Goal: Transaction & Acquisition: Purchase product/service

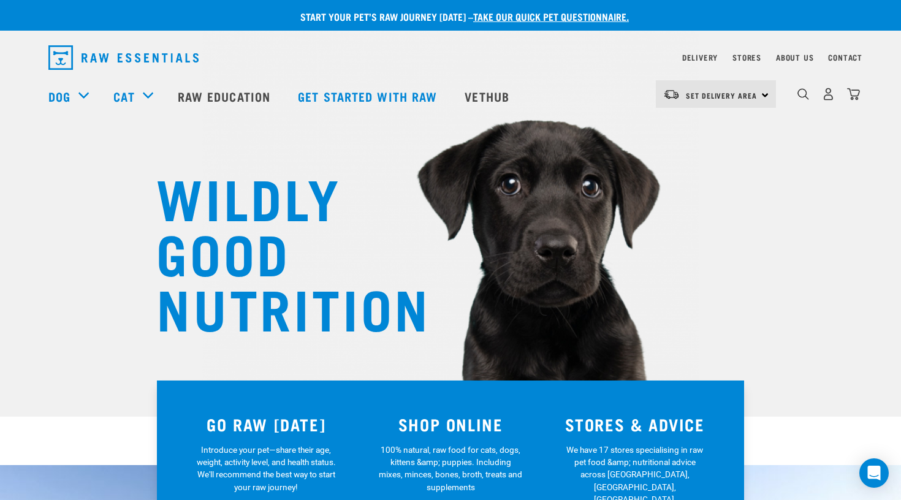
scroll to position [1513, 0]
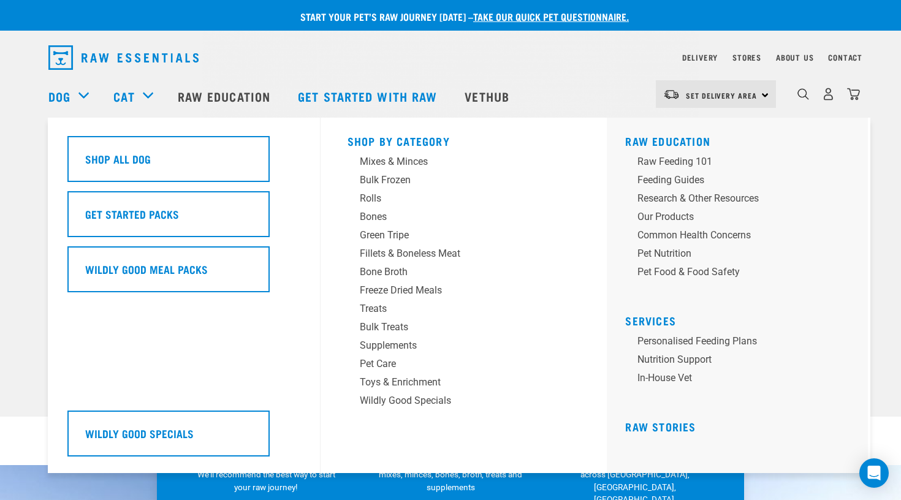
click at [81, 88] on div "Dog" at bounding box center [74, 96] width 53 height 49
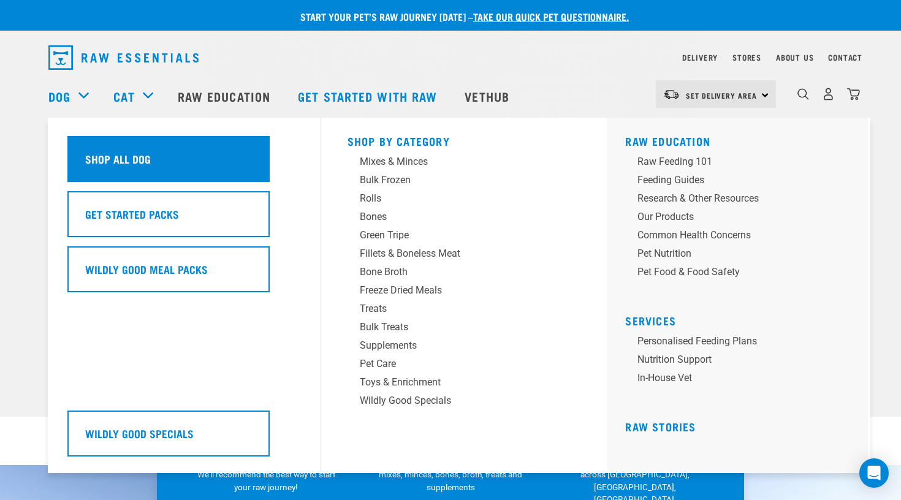
click at [167, 159] on div "Shop All Dog" at bounding box center [168, 159] width 202 height 46
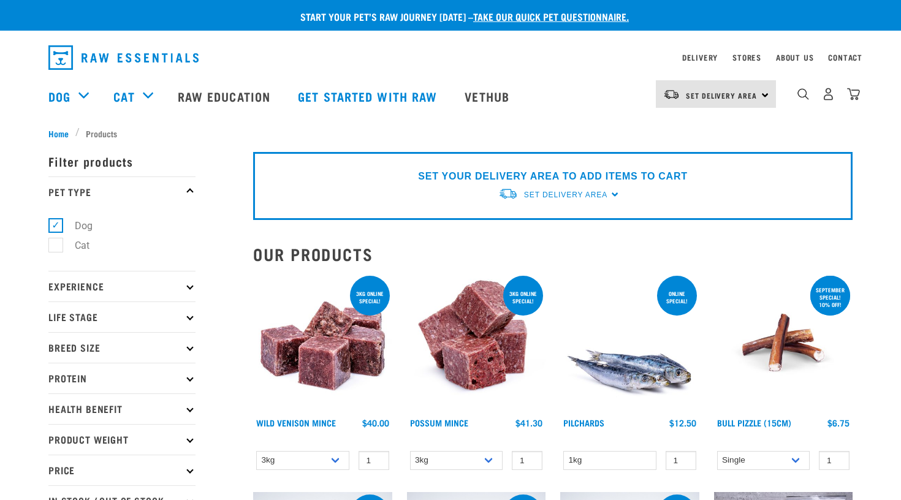
click at [193, 282] on p "Experience" at bounding box center [121, 286] width 147 height 31
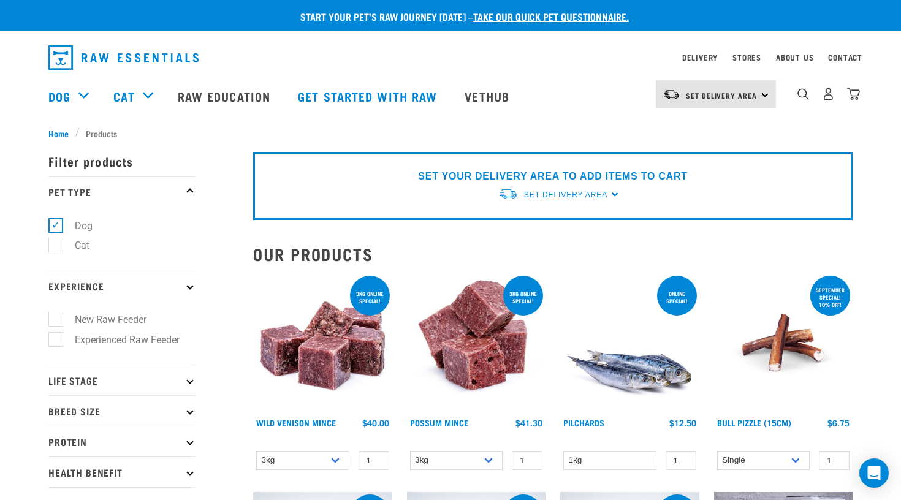
click at [193, 282] on p "Experience" at bounding box center [121, 286] width 147 height 31
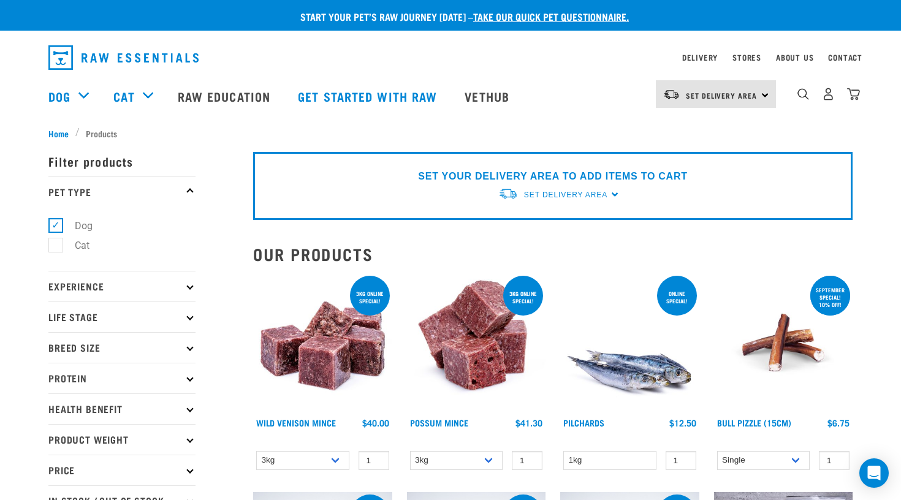
click at [190, 313] on p "Life Stage" at bounding box center [121, 317] width 147 height 31
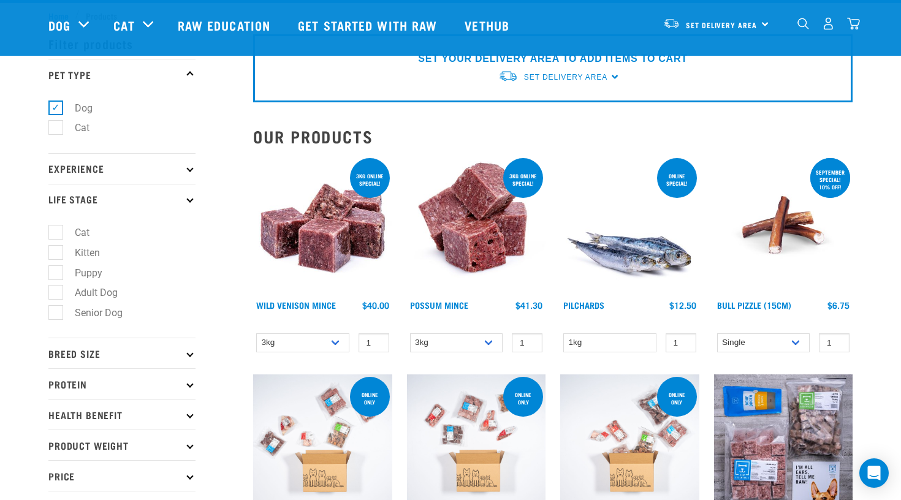
scroll to position [44, 0]
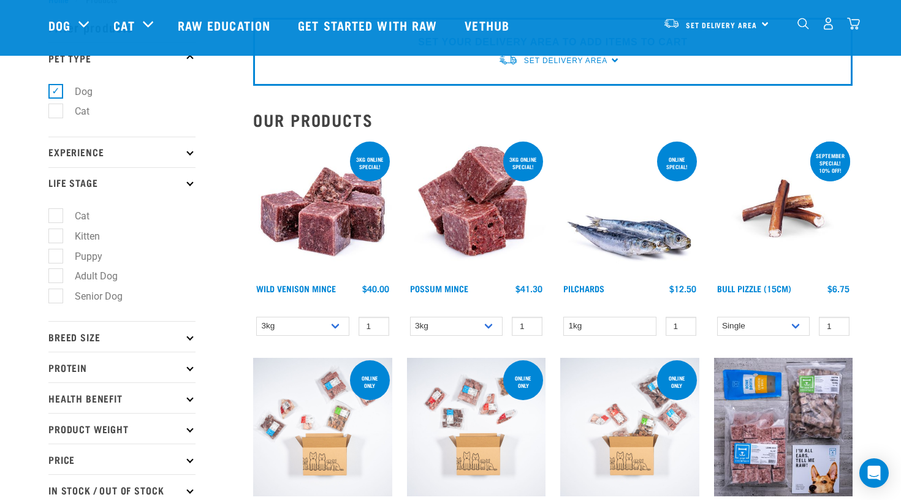
click at [187, 364] on p "Protein" at bounding box center [121, 367] width 147 height 31
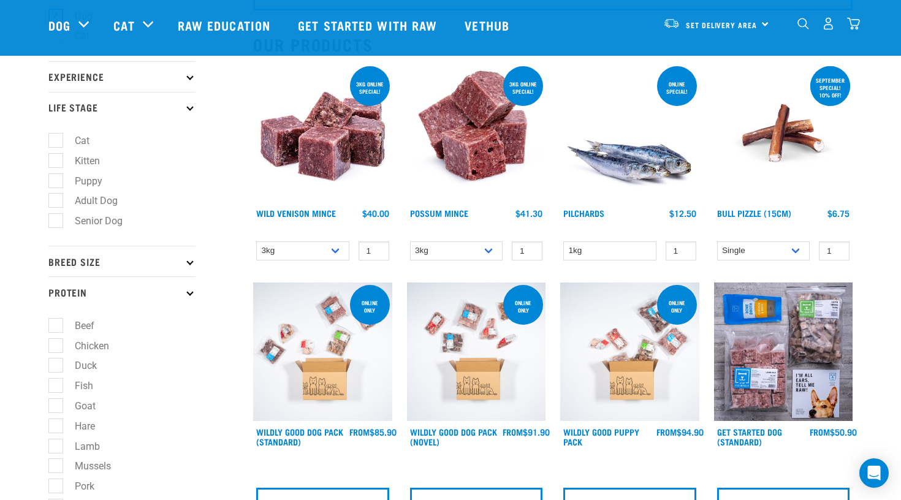
scroll to position [134, 0]
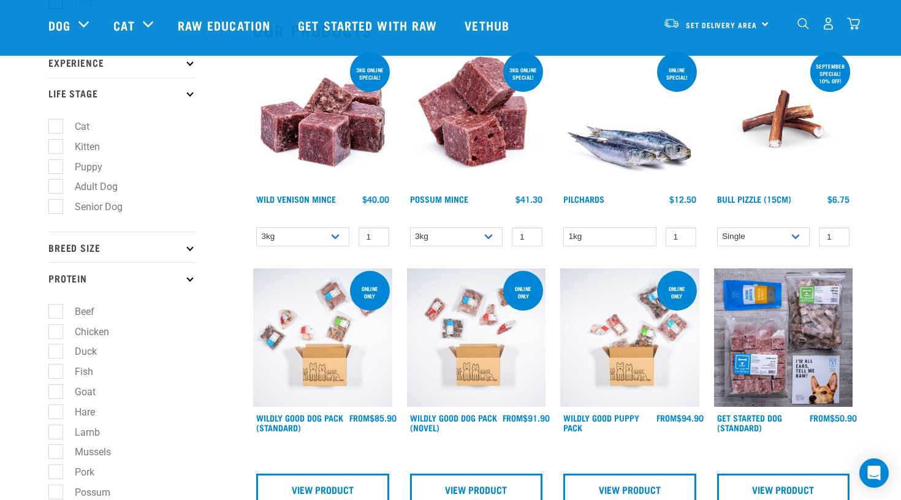
click at [192, 272] on p "Protein" at bounding box center [121, 277] width 147 height 31
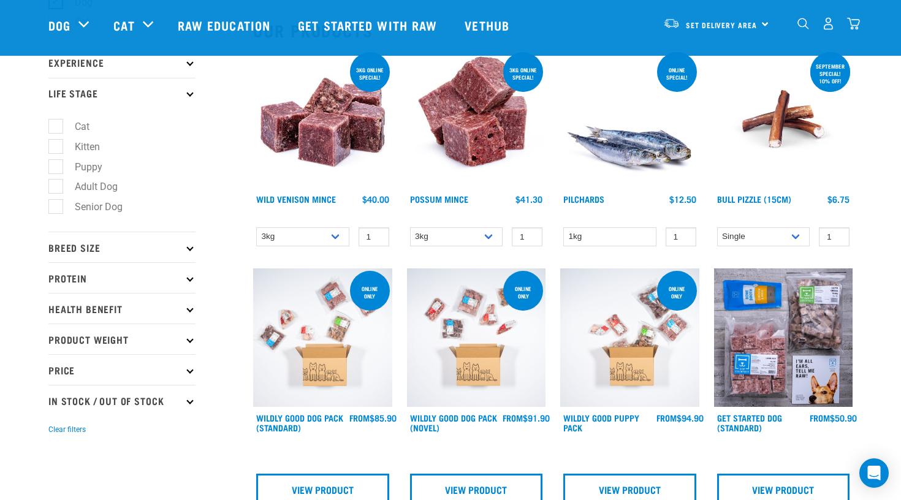
click at [189, 299] on p "Health Benefit" at bounding box center [121, 308] width 147 height 31
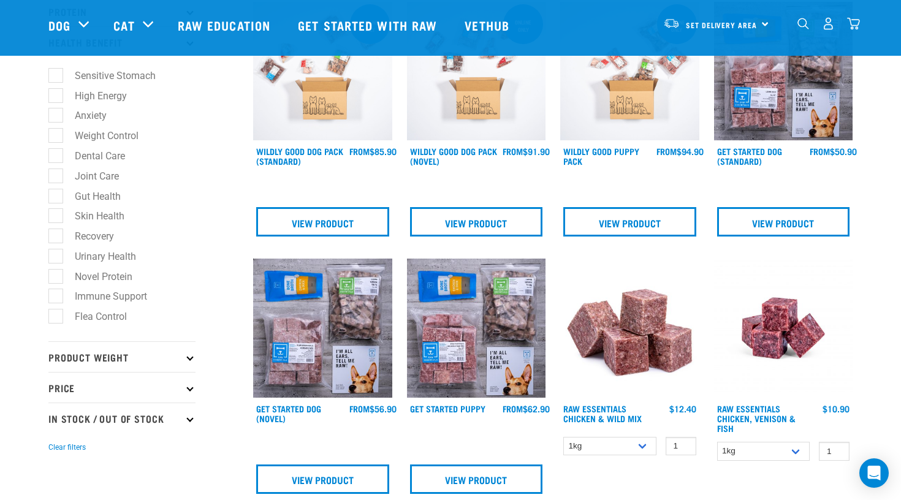
scroll to position [400, 0]
click at [188, 356] on p "Product Weight" at bounding box center [121, 357] width 147 height 31
click at [188, 388] on icon at bounding box center [189, 388] width 7 height 7
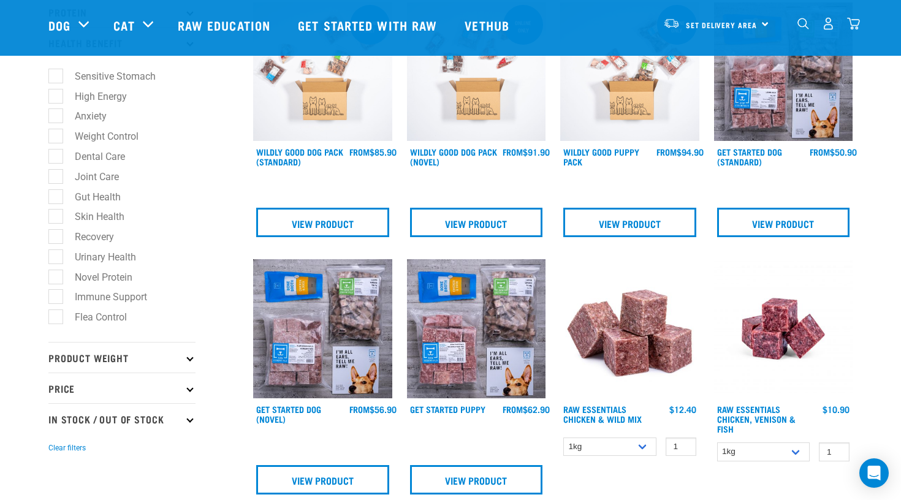
click at [189, 416] on p "In Stock / Out Of Stock" at bounding box center [121, 419] width 147 height 31
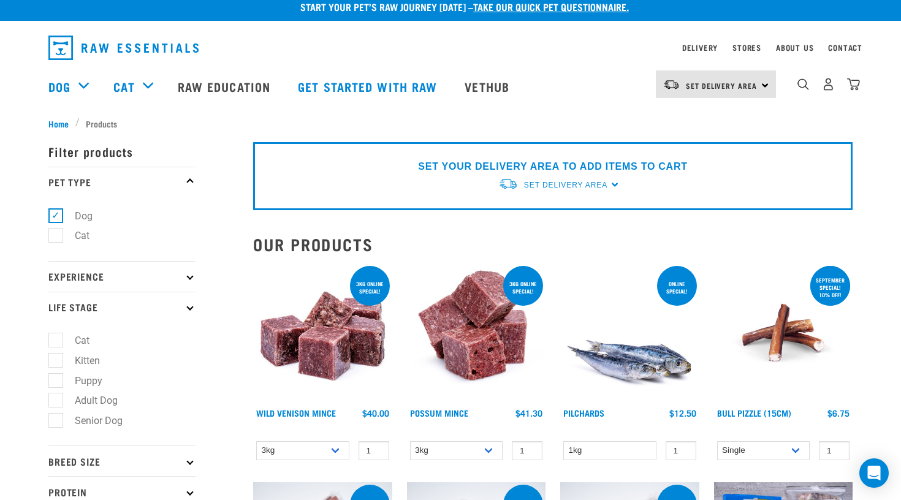
scroll to position [9, 0]
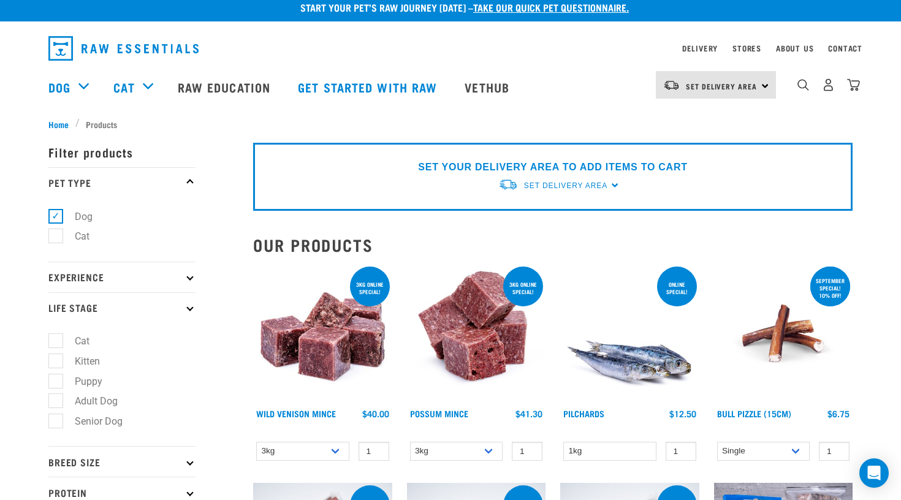
click at [187, 280] on p "Experience" at bounding box center [121, 277] width 147 height 31
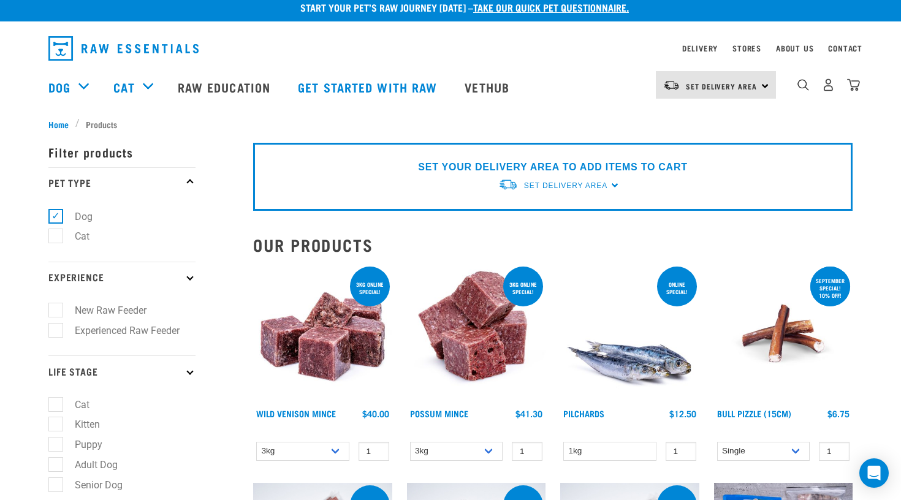
click at [187, 280] on p "Experience" at bounding box center [121, 277] width 147 height 31
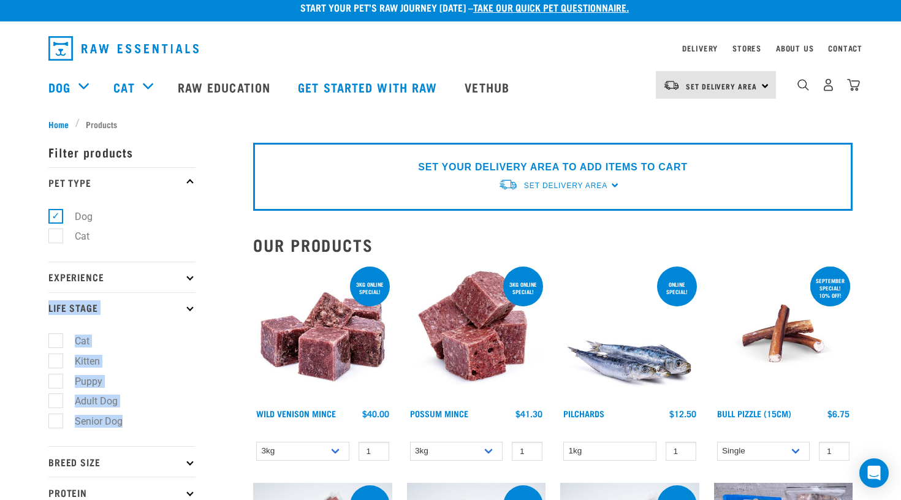
drag, startPoint x: 26, startPoint y: 301, endPoint x: 137, endPoint y: 418, distance: 160.9
copy form "Life Stage Cat Kitten Puppy Adult Dog Senior Dog"
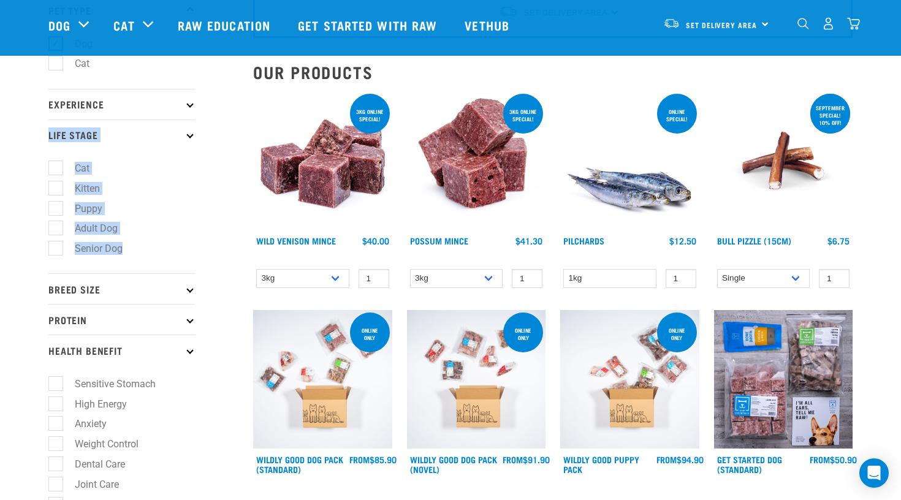
scroll to position [97, 0]
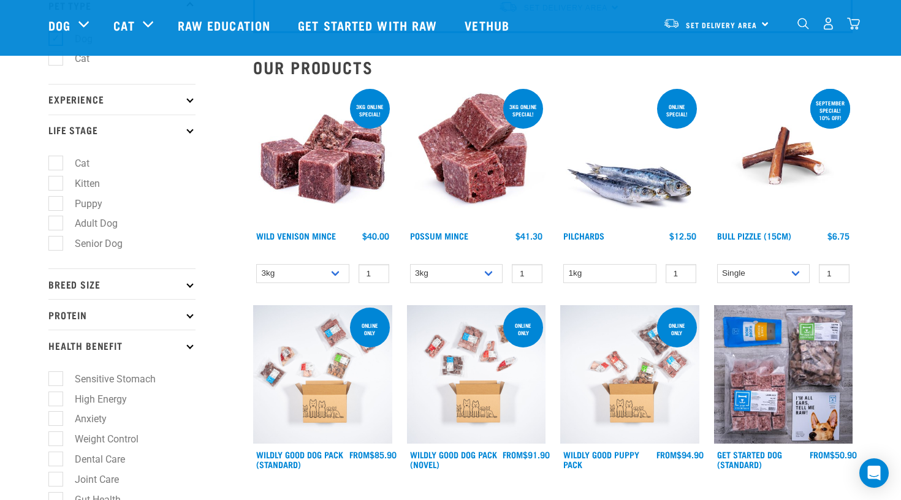
click at [189, 94] on p "Experience" at bounding box center [121, 99] width 147 height 31
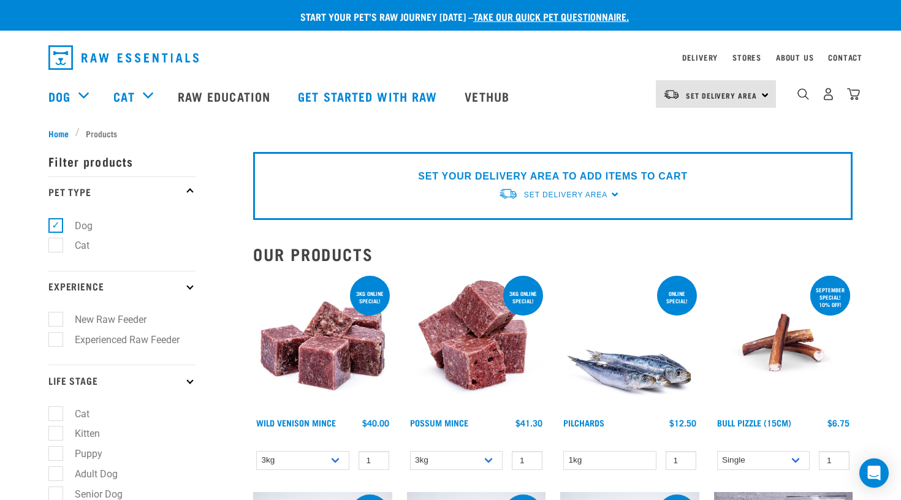
scroll to position [0, 0]
click at [56, 249] on label "Cat" at bounding box center [74, 245] width 39 height 15
click at [56, 248] on input "Cat" at bounding box center [52, 244] width 8 height 8
checkbox input "true"
click at [63, 223] on label "Dog" at bounding box center [76, 225] width 42 height 15
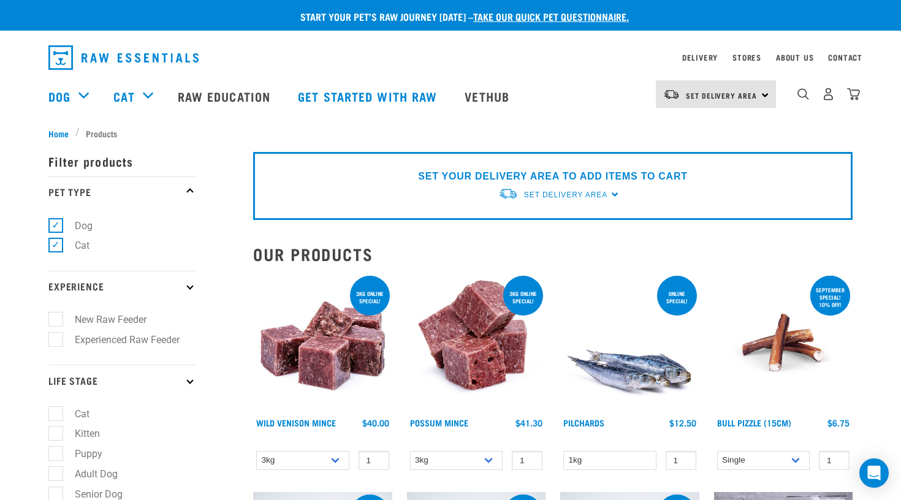
click at [56, 223] on input "Dog" at bounding box center [52, 224] width 8 height 8
checkbox input "false"
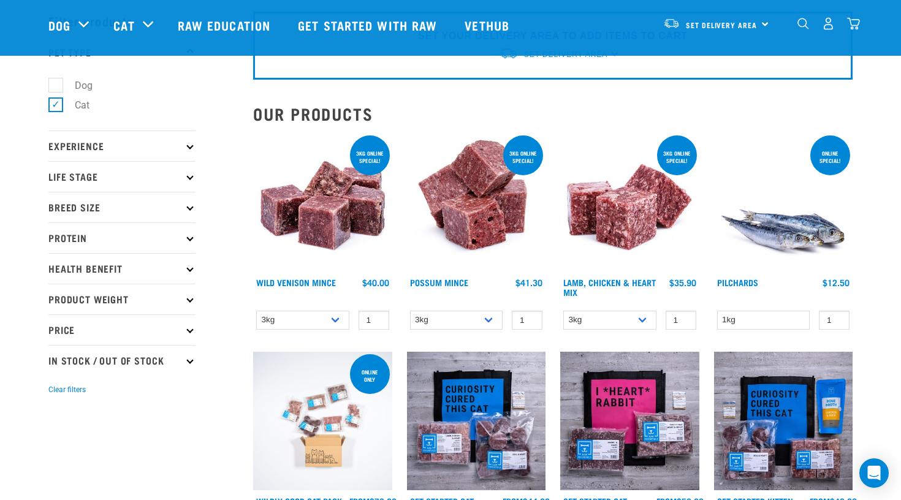
scroll to position [49, 0]
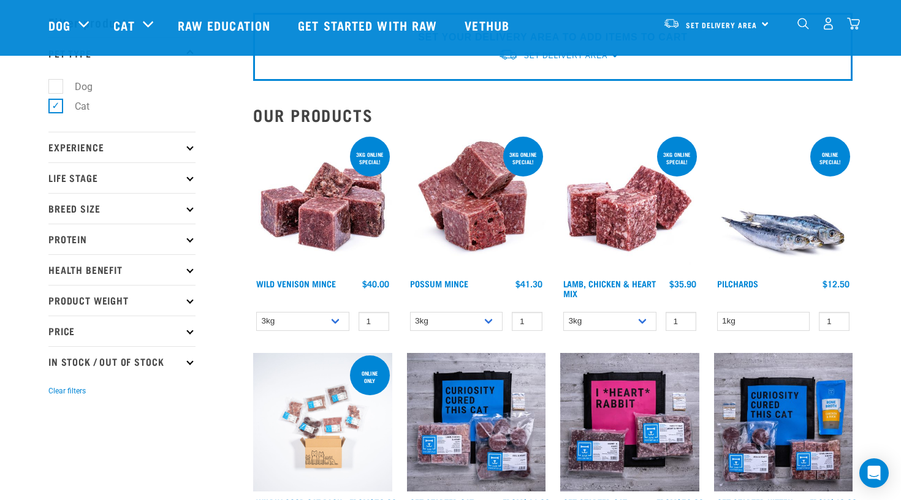
click at [188, 271] on icon at bounding box center [189, 269] width 7 height 7
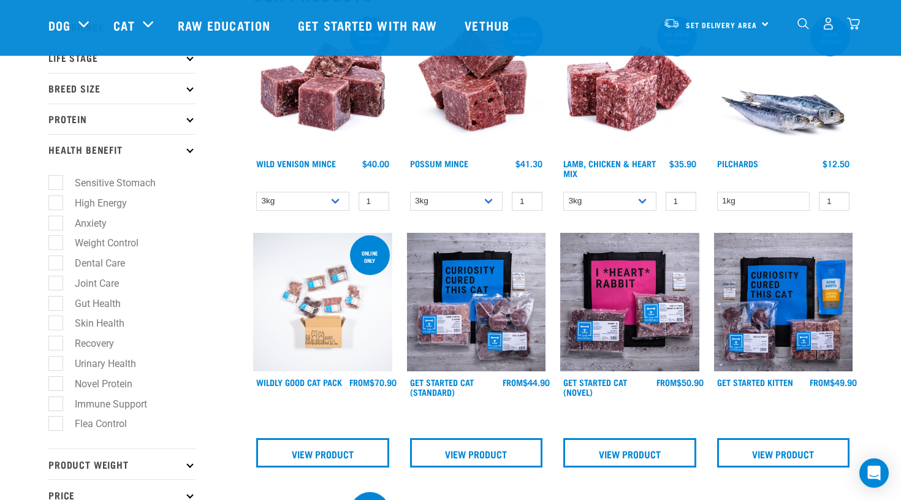
scroll to position [177, 0]
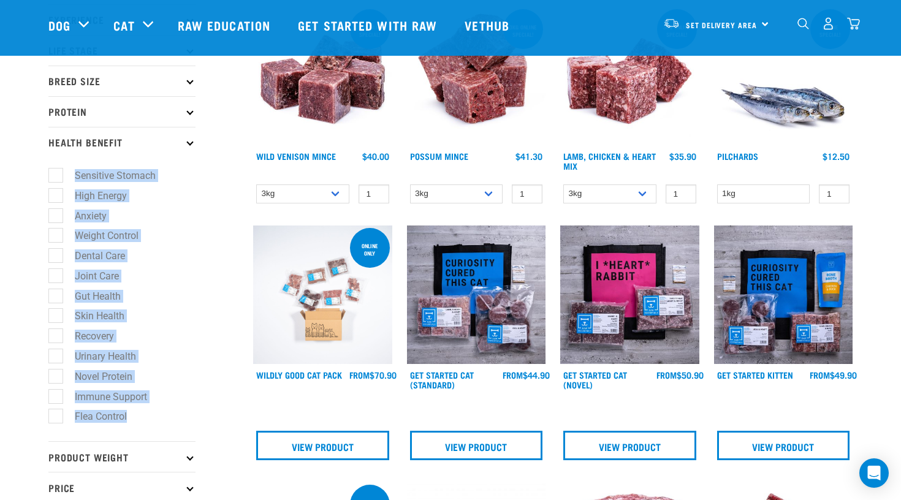
drag, startPoint x: 142, startPoint y: 419, endPoint x: 48, endPoint y: 159, distance: 275.8
copy ul "Sensitive Stomach High Energy Anxiety Weight Control Dental Care Joint Care Gut…"
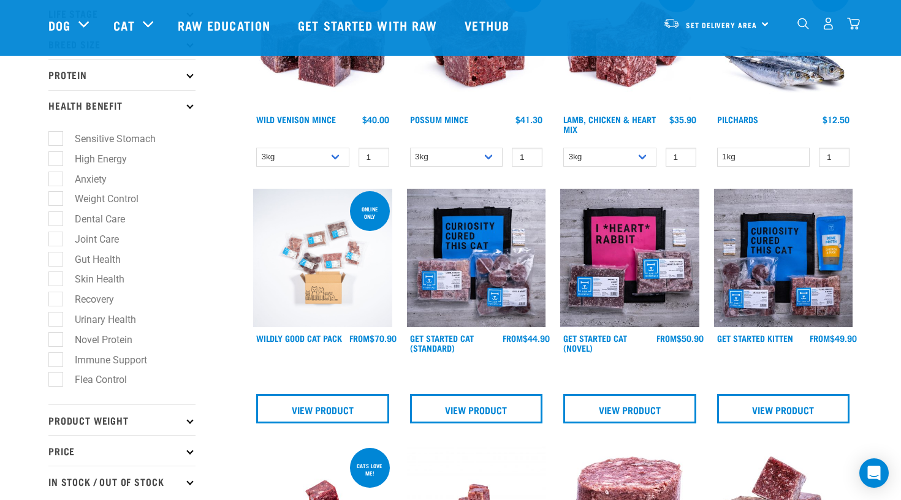
click at [194, 105] on p "Health Benefit" at bounding box center [121, 105] width 147 height 31
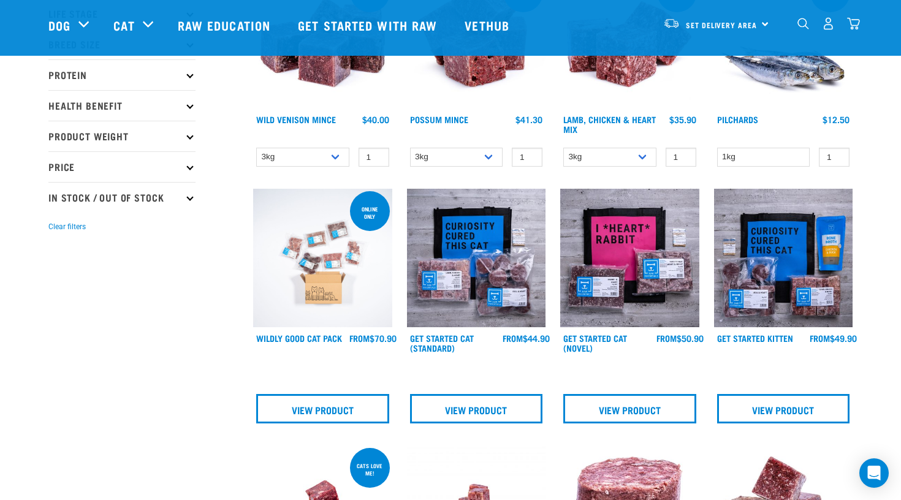
click at [194, 105] on p "Health Benefit" at bounding box center [121, 105] width 147 height 31
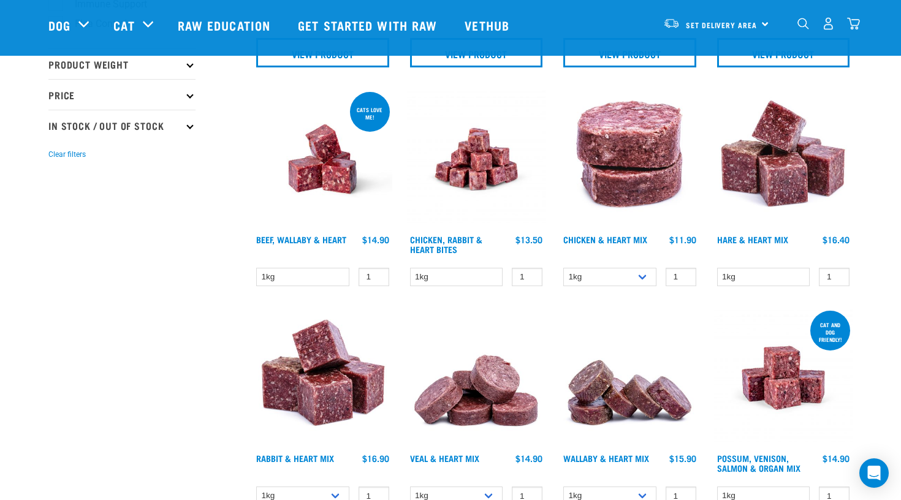
scroll to position [565, 0]
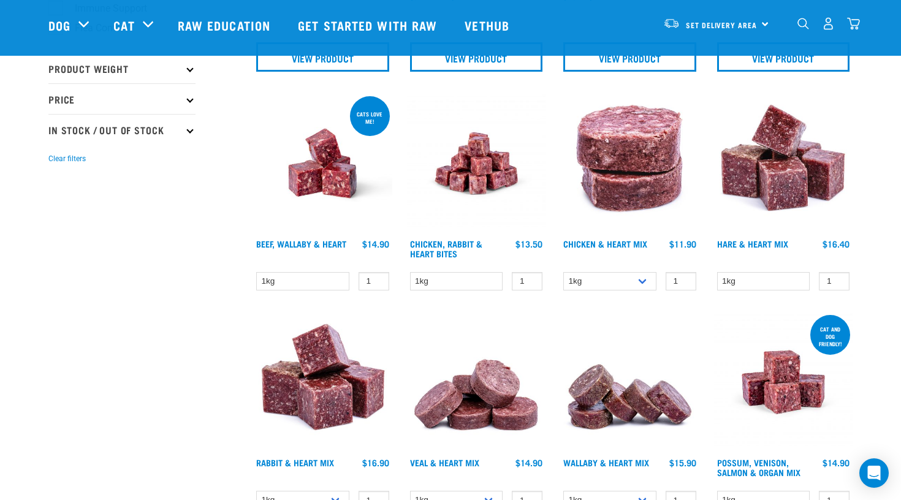
click at [185, 125] on p "In Stock / Out Of Stock" at bounding box center [121, 129] width 147 height 31
click at [189, 99] on icon at bounding box center [189, 99] width 7 height 7
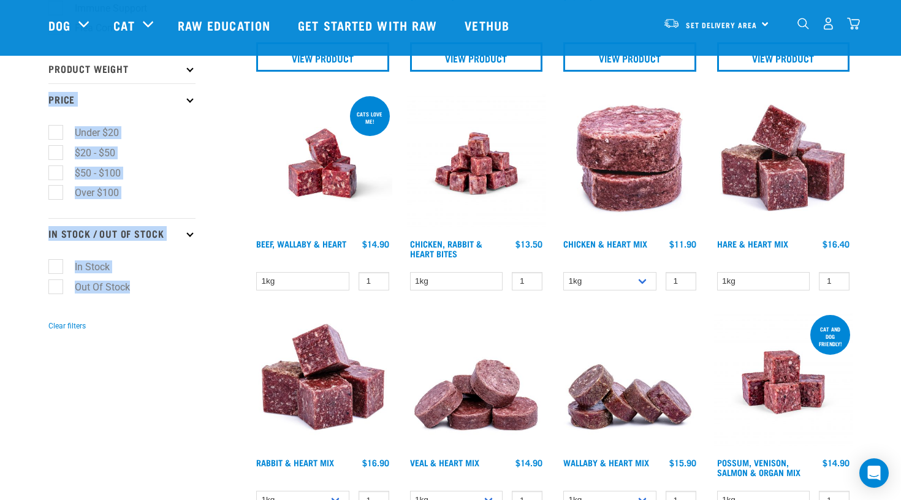
drag, startPoint x: 156, startPoint y: 299, endPoint x: 47, endPoint y: 97, distance: 229.4
copy form "Price Under $20 $20 - $50 $50 - $100 Over $100 In Stock / Out Of Stock In Stock…"
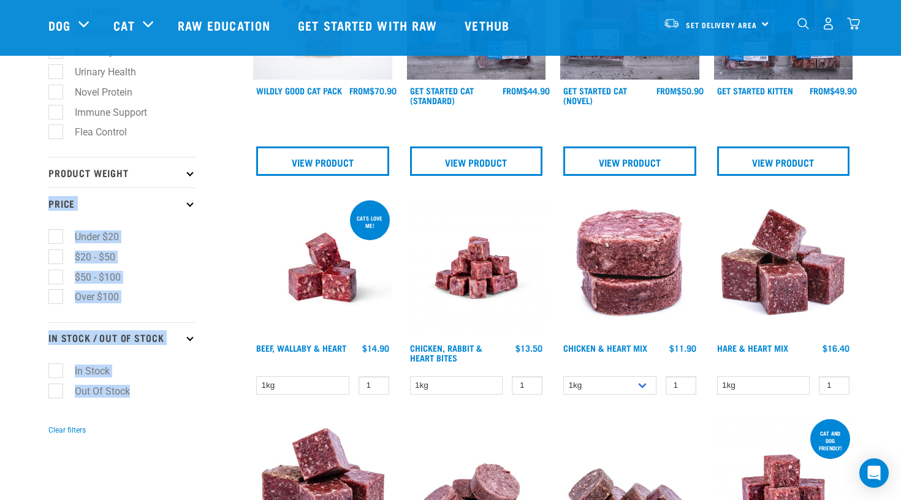
scroll to position [460, 0]
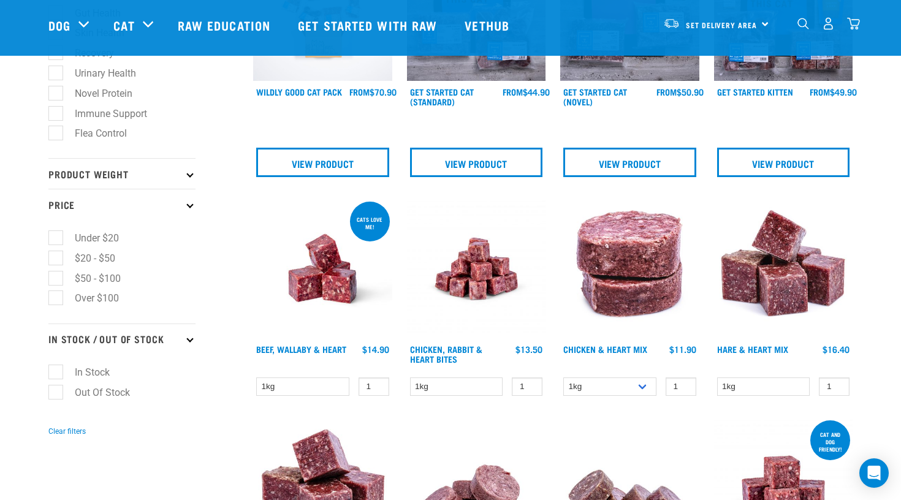
click at [183, 180] on p "Product Weight" at bounding box center [121, 173] width 147 height 31
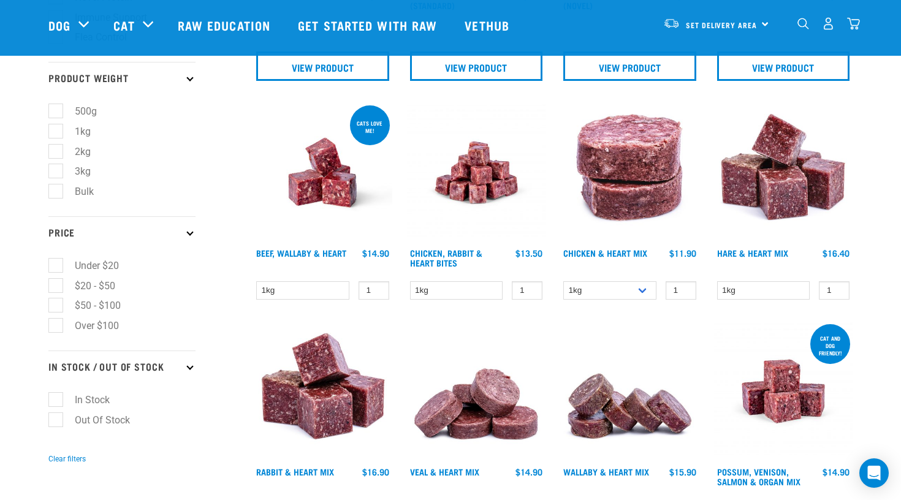
scroll to position [556, 0]
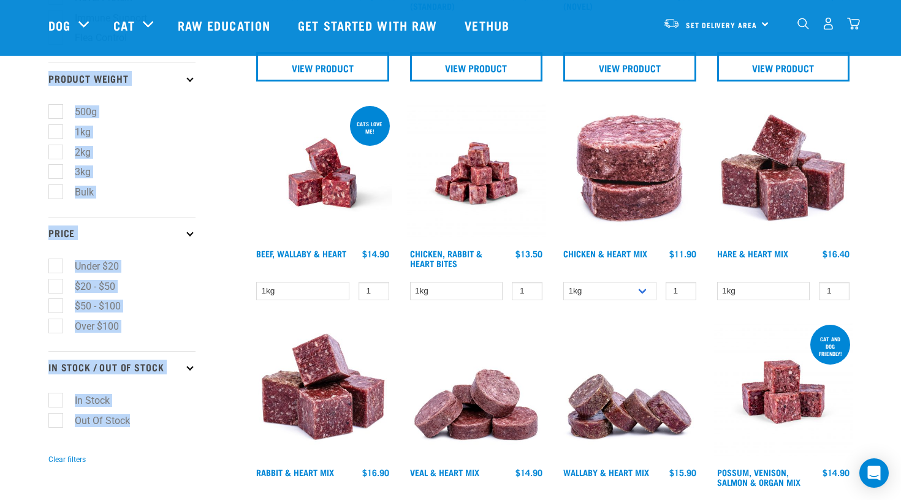
drag, startPoint x: 40, startPoint y: 73, endPoint x: 150, endPoint y: 426, distance: 369.5
copy form "Product Weight 500g 1kg 2kg 3kg Bulk Price Under $20 $20 - $50 $50 - $100 Over …"
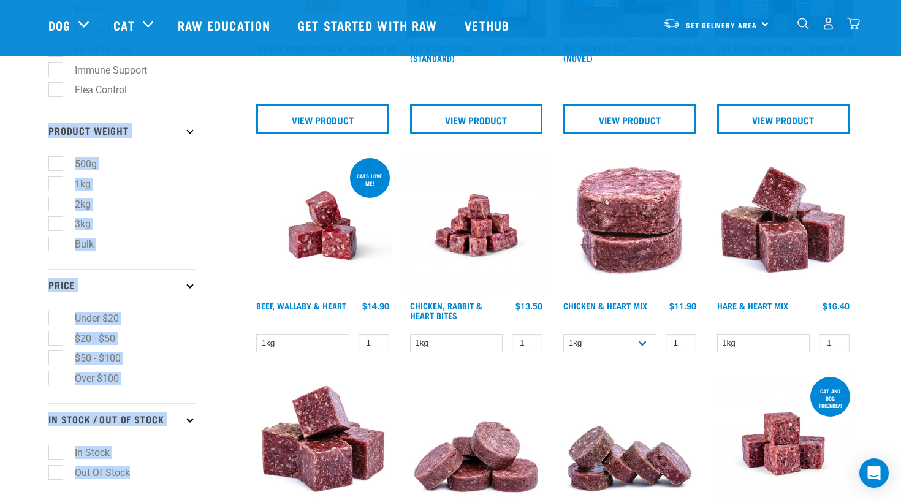
scroll to position [571, 0]
